Goal: Find specific page/section: Find specific page/section

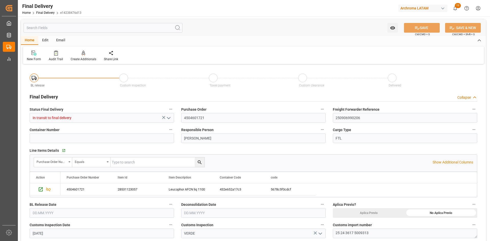
scroll to position [102, 0]
